Goal: Navigation & Orientation: Find specific page/section

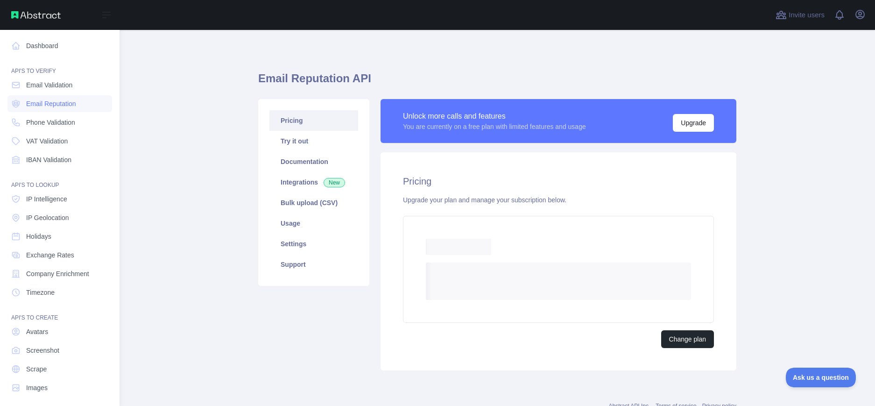
click at [37, 16] on img at bounding box center [36, 14] width 50 height 7
click at [42, 28] on div "Open sidebar" at bounding box center [60, 15] width 120 height 30
click at [41, 17] on img at bounding box center [36, 14] width 50 height 7
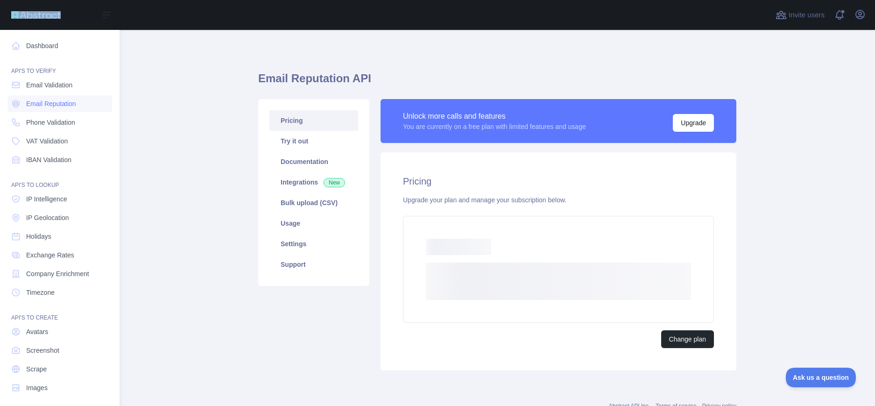
click at [41, 17] on img at bounding box center [36, 14] width 50 height 7
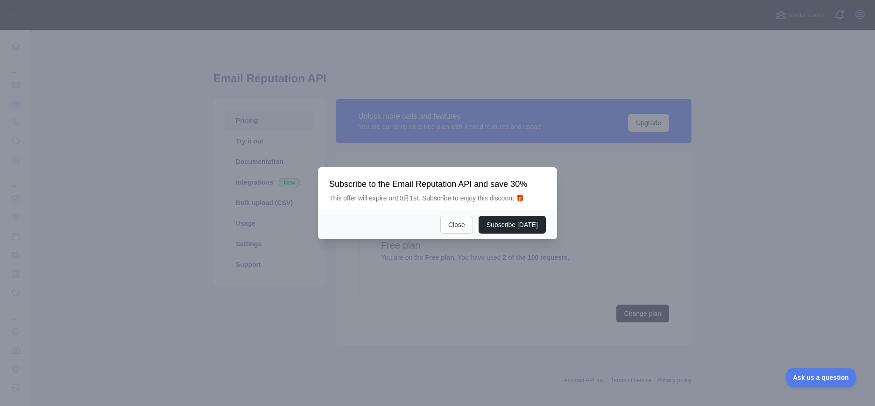
click at [41, 17] on div at bounding box center [437, 203] width 875 height 406
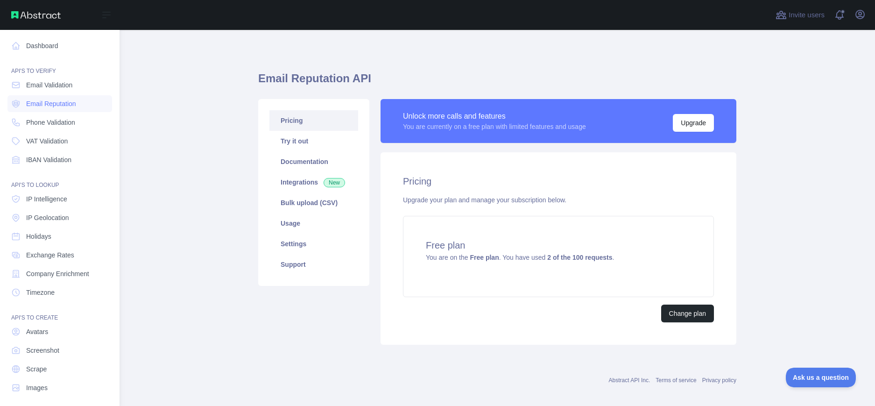
click at [33, 13] on img at bounding box center [36, 14] width 50 height 7
click at [38, 45] on link "Dashboard" at bounding box center [59, 45] width 105 height 17
